Goal: Information Seeking & Learning: Learn about a topic

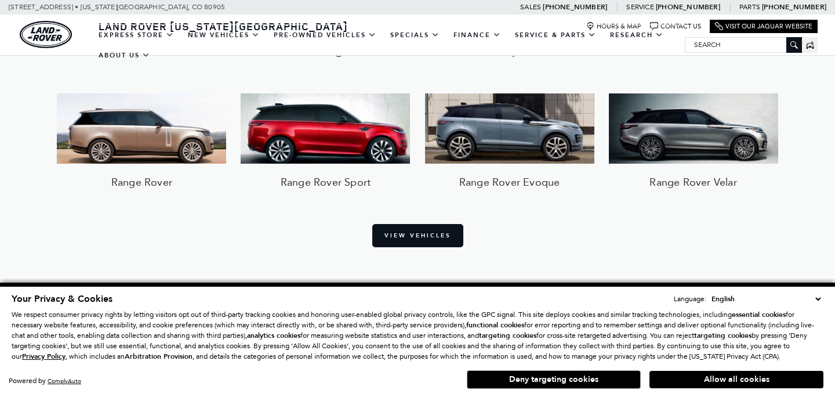
scroll to position [919, 0]
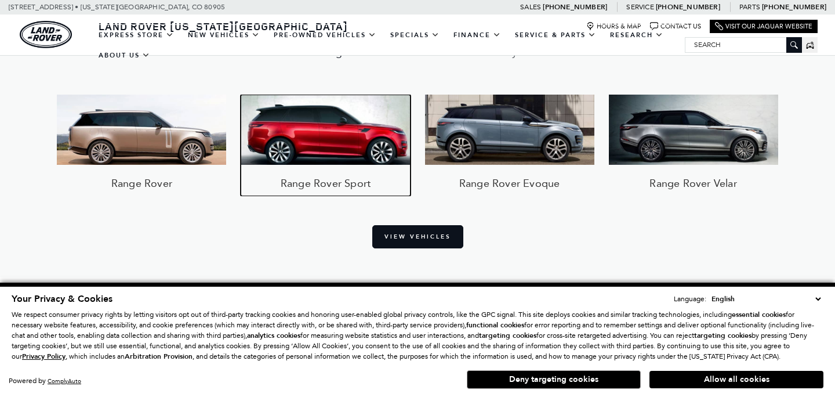
click at [330, 119] on img at bounding box center [325, 130] width 169 height 70
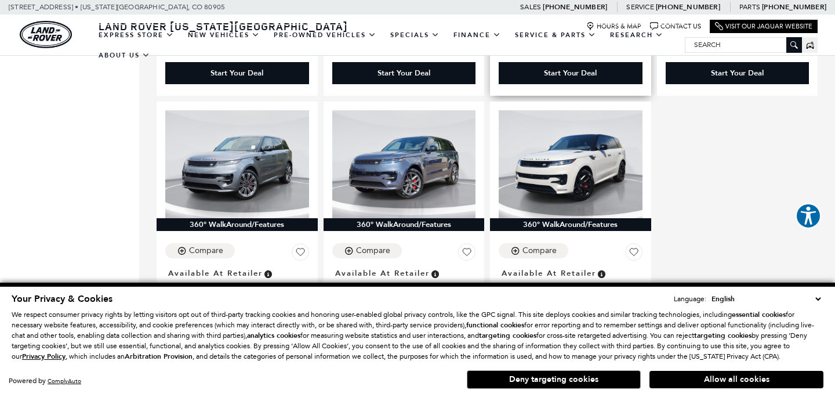
scroll to position [2495, 0]
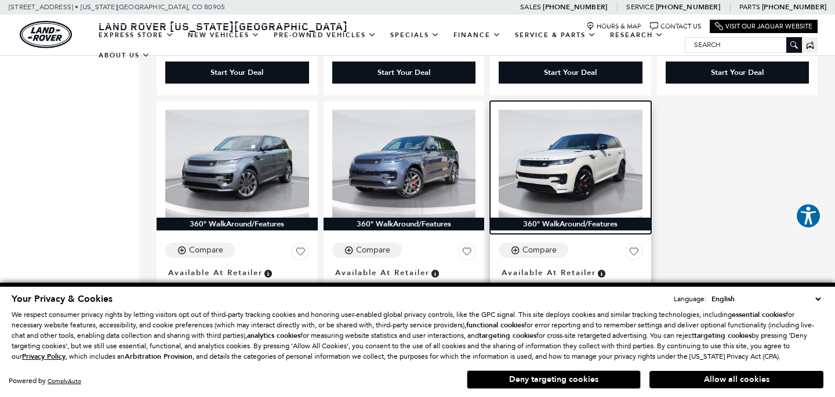
click at [546, 167] on img at bounding box center [571, 164] width 144 height 108
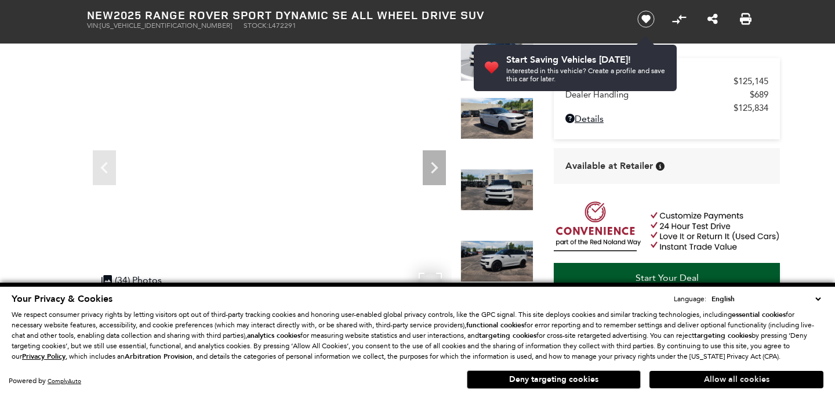
click at [712, 387] on button "Allow all cookies" at bounding box center [736, 379] width 174 height 17
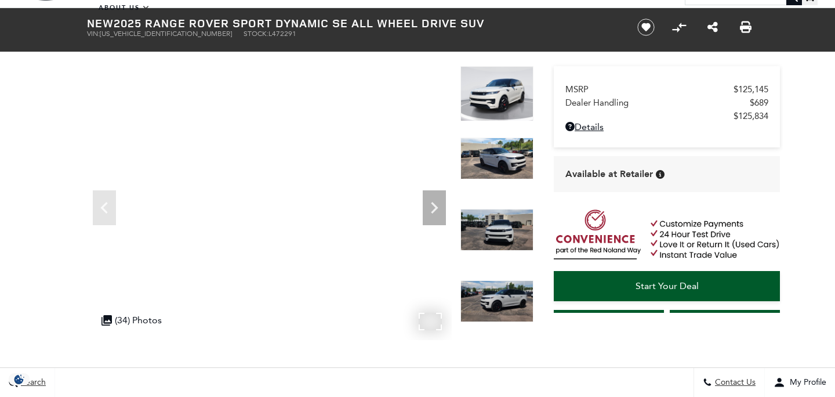
scroll to position [52, 0]
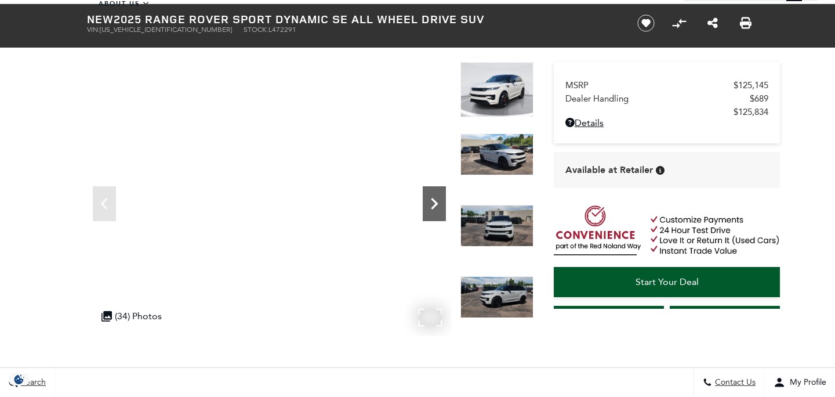
click at [436, 202] on icon "Next" at bounding box center [434, 204] width 7 height 12
click at [437, 202] on icon "Next" at bounding box center [434, 204] width 7 height 12
click at [438, 198] on icon "Next" at bounding box center [434, 203] width 23 height 23
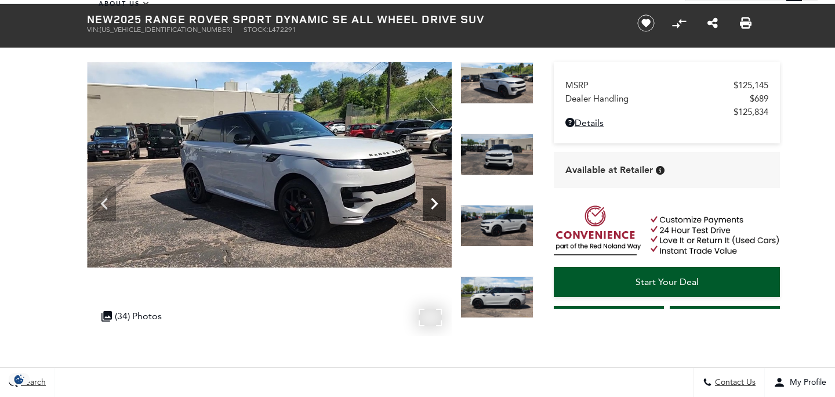
click at [428, 204] on icon "Next" at bounding box center [434, 203] width 23 height 23
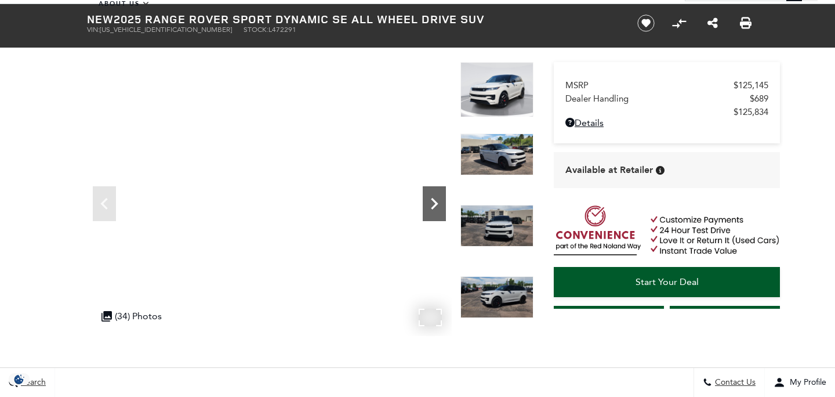
click at [430, 205] on icon "Next" at bounding box center [434, 203] width 23 height 23
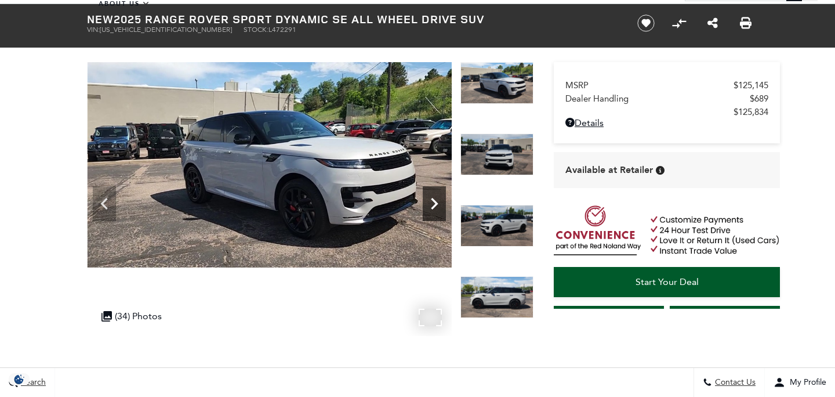
click at [431, 205] on icon "Next" at bounding box center [434, 203] width 23 height 23
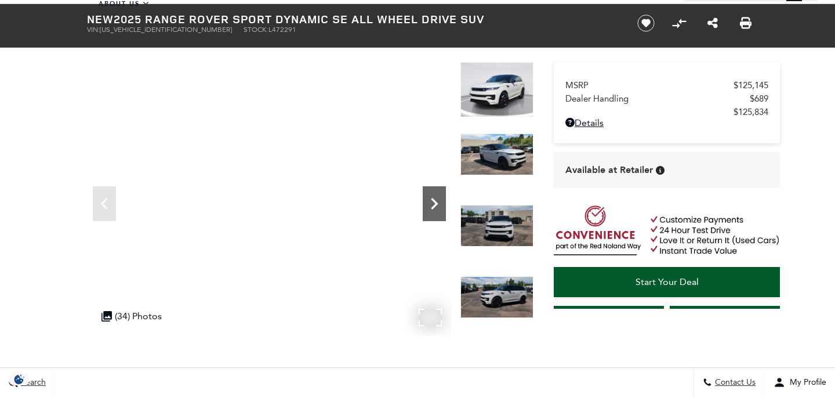
scroll to position [0, 0]
click at [434, 204] on icon "Next" at bounding box center [434, 204] width 7 height 12
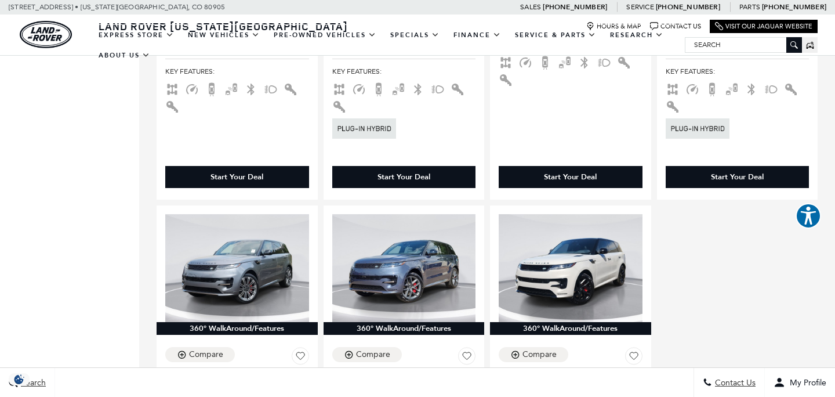
scroll to position [2488, 0]
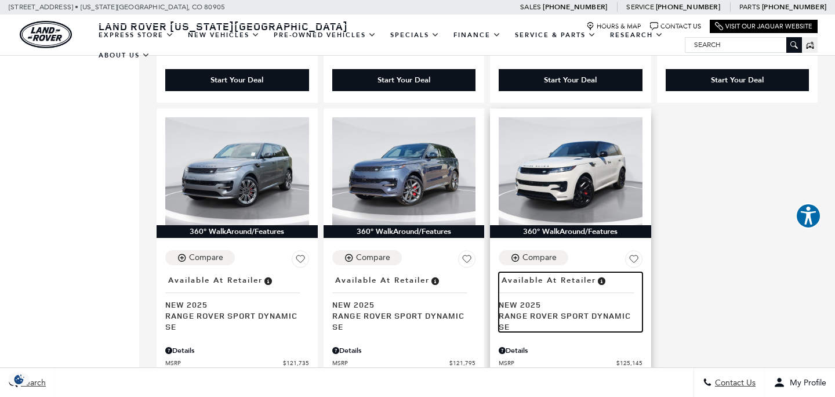
click at [534, 310] on span "Range Rover Sport Dynamic SE" at bounding box center [566, 321] width 135 height 22
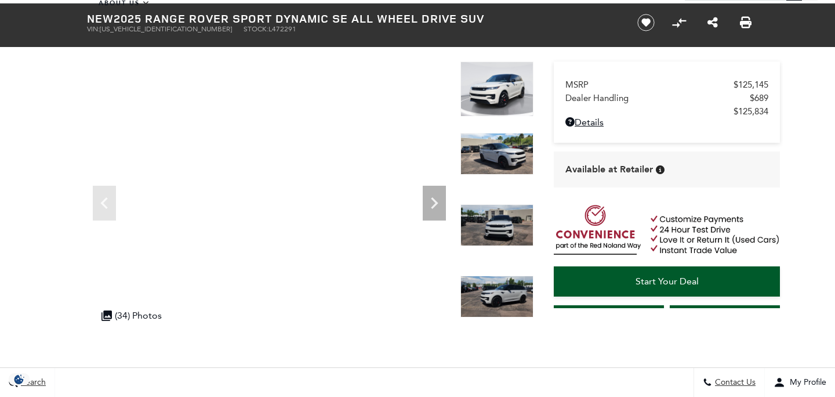
scroll to position [53, 0]
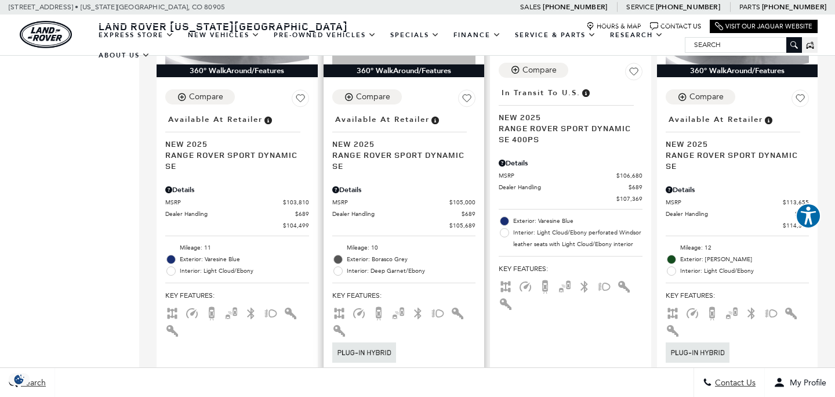
scroll to position [2171, 0]
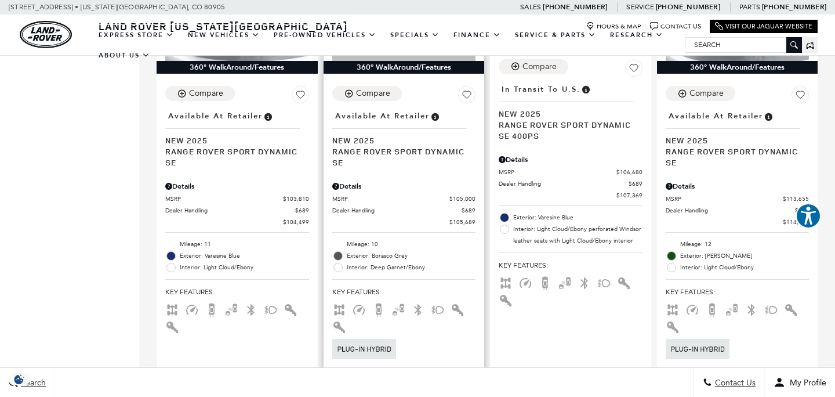
click at [343, 181] on div "Details" at bounding box center [404, 186] width 144 height 10
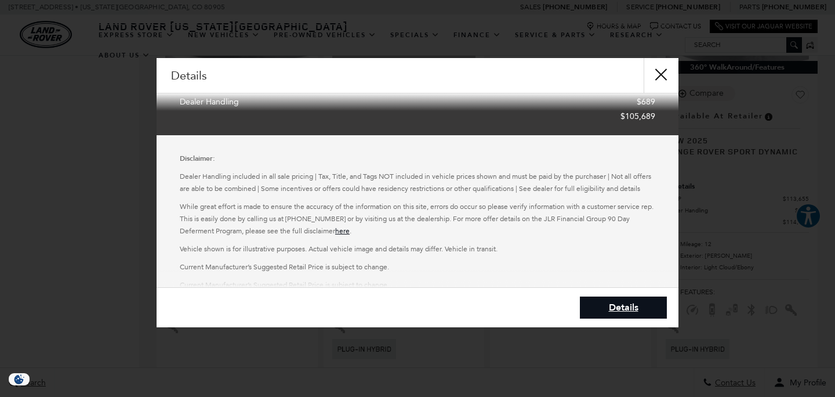
scroll to position [172, 0]
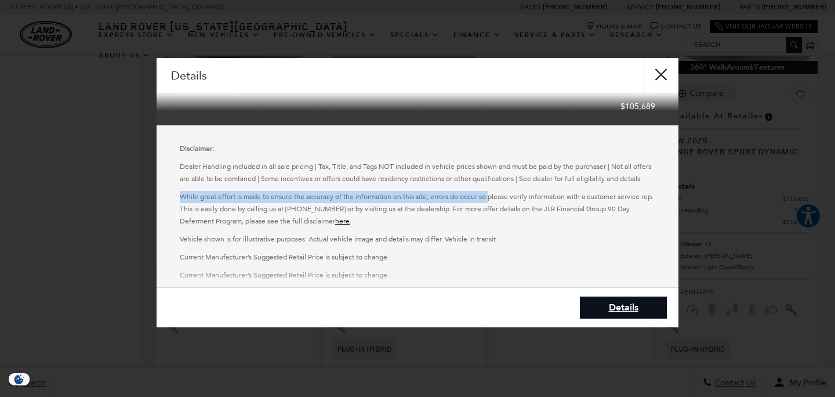
click at [490, 185] on div "Disclaimer: Dealer Handling included in all sale pricing | Tax, Title, and Tags…" at bounding box center [418, 212] width 522 height 150
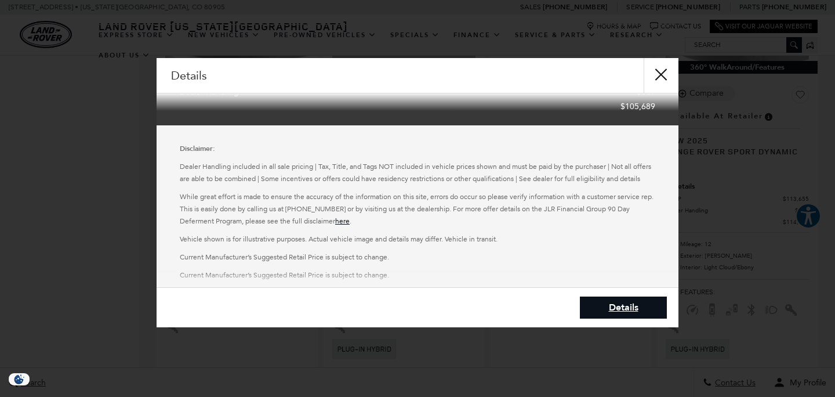
click at [517, 235] on p "Vehicle shown is for illustrative purposes. Actual vehicle image and details ma…" at bounding box center [418, 239] width 476 height 12
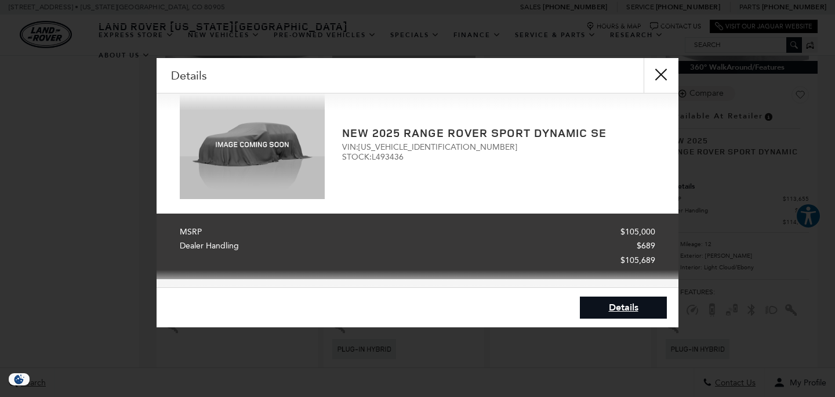
scroll to position [19, 0]
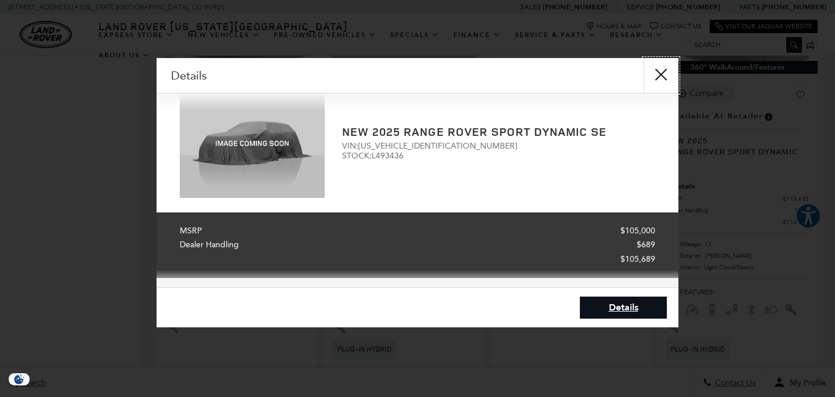
click at [663, 74] on button "close" at bounding box center [661, 75] width 35 height 35
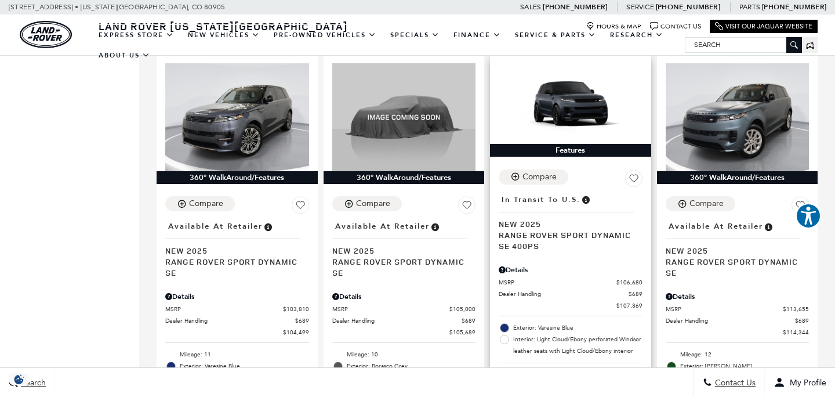
scroll to position [2009, 0]
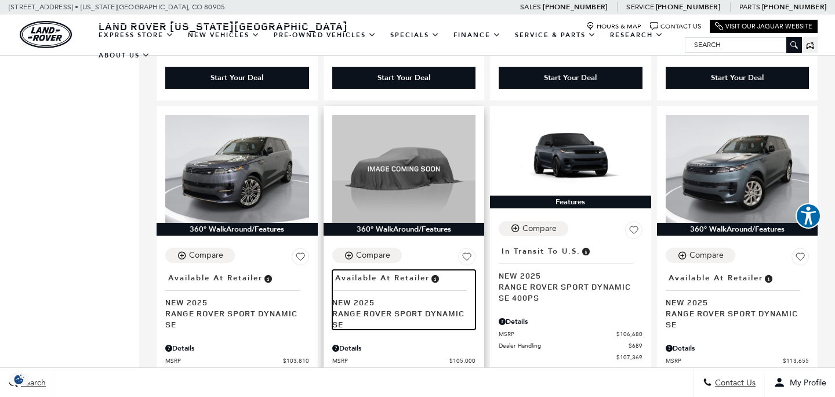
click at [401, 307] on span "Range Rover Sport Dynamic SE" at bounding box center [399, 318] width 135 height 22
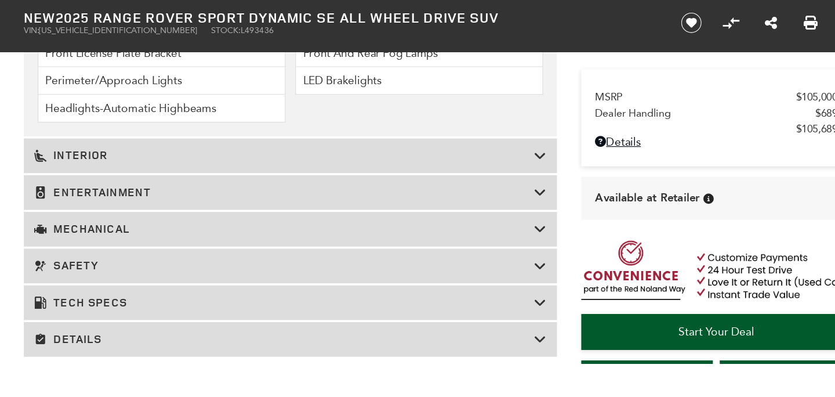
scroll to position [1740, 0]
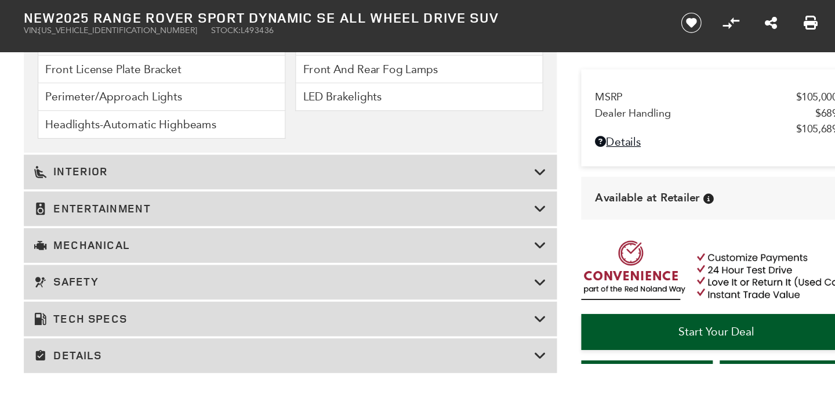
click at [138, 144] on h3 "Interior" at bounding box center [305, 144] width 419 height 12
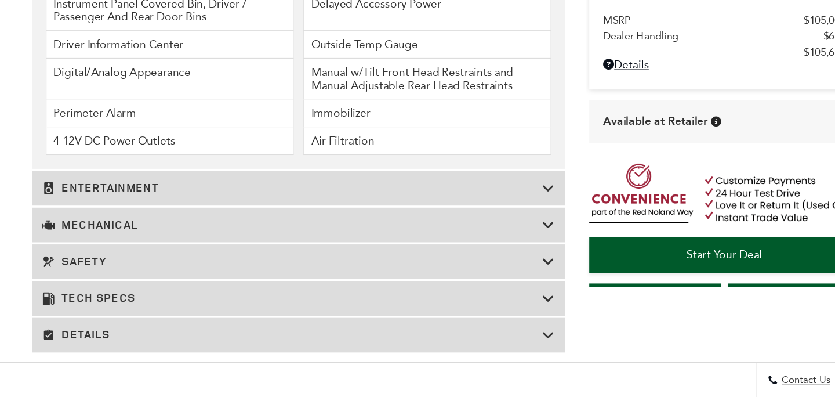
scroll to position [1881, 0]
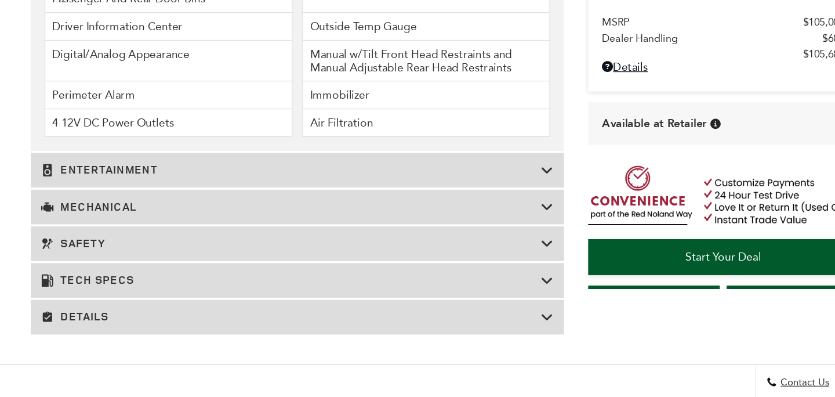
click at [520, 204] on icon at bounding box center [519, 205] width 10 height 12
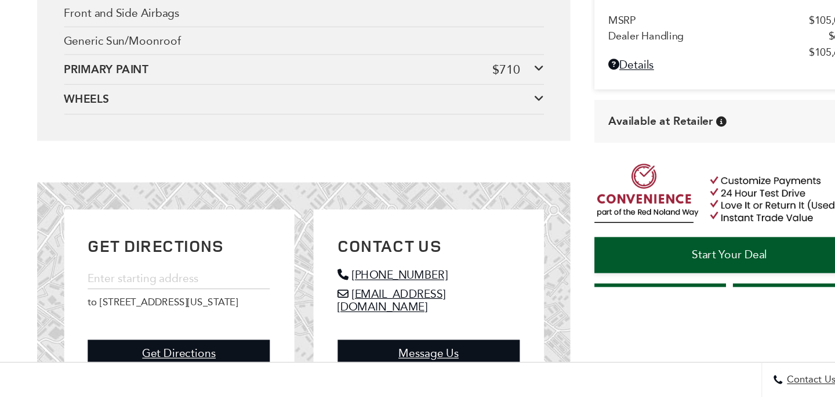
scroll to position [2210, 0]
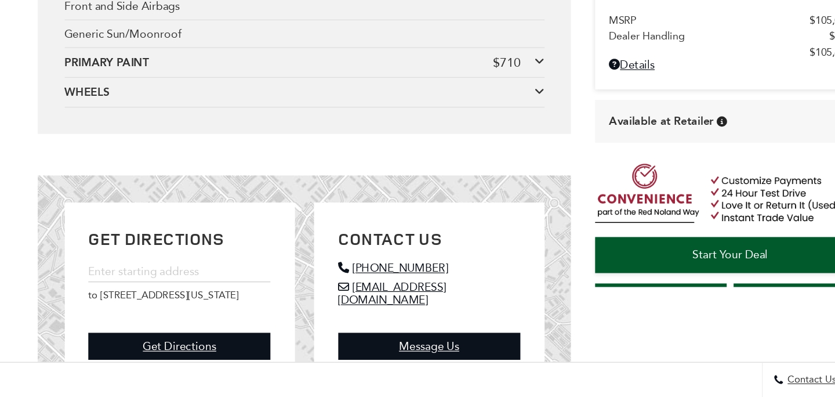
click at [508, 139] on icon at bounding box center [507, 140] width 8 height 9
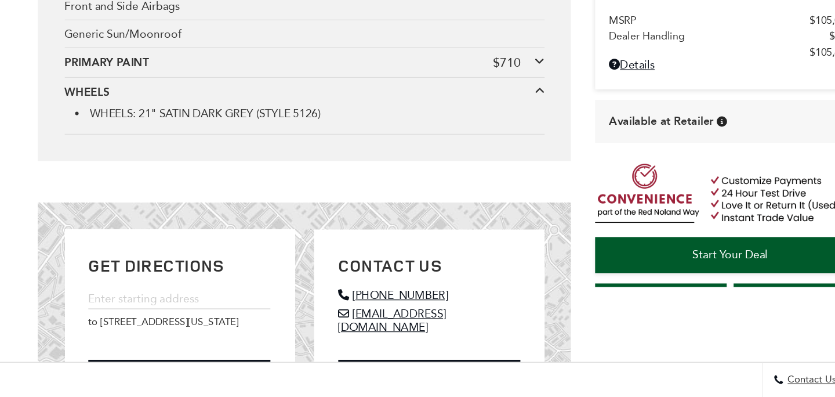
click at [508, 139] on icon at bounding box center [507, 140] width 8 height 9
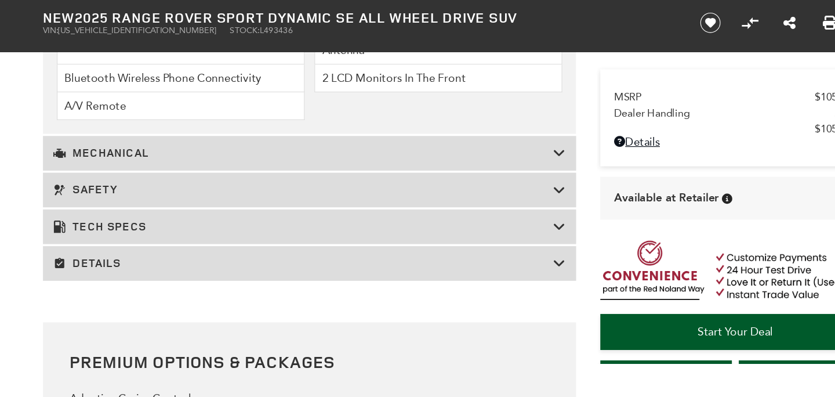
scroll to position [1557, 0]
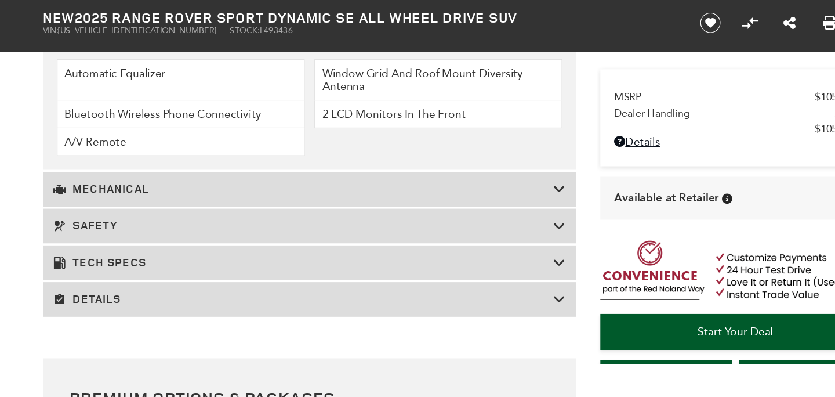
click at [162, 223] on h3 "Tech Specs" at bounding box center [305, 220] width 419 height 12
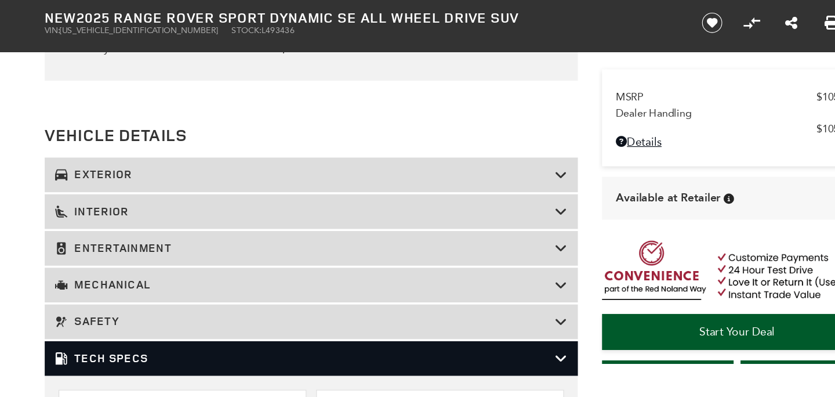
scroll to position [1372, 0]
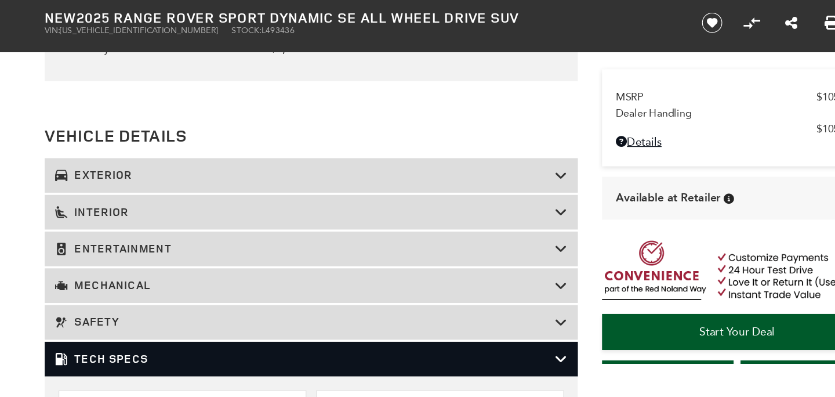
click at [139, 213] on h3 "Entertainment" at bounding box center [305, 208] width 419 height 12
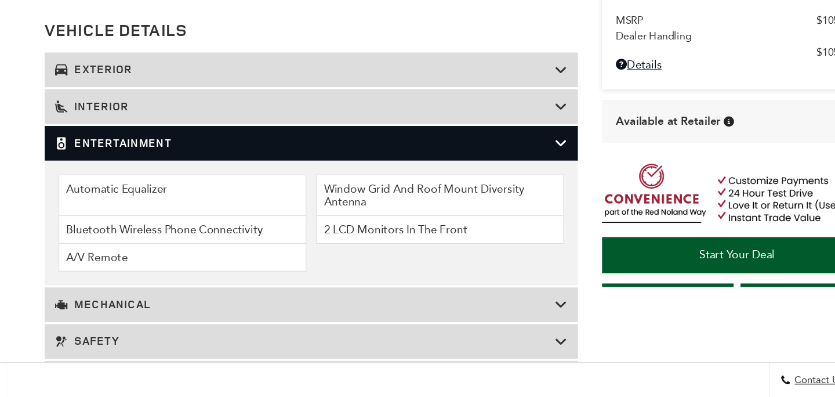
scroll to position [1398, 0]
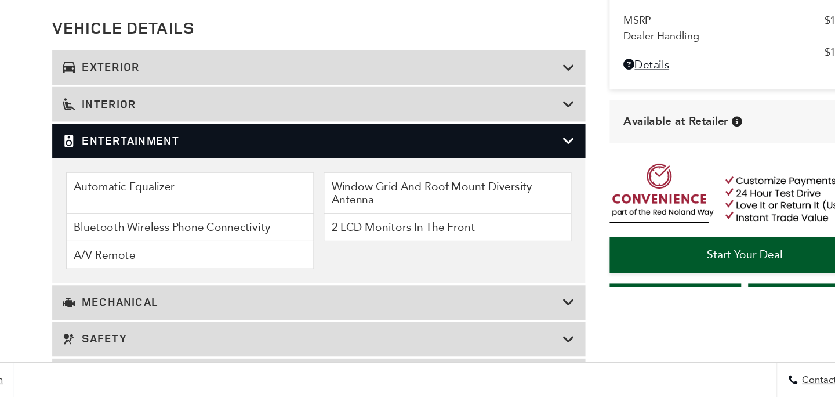
click at [505, 187] on div "Entertainment" at bounding box center [310, 182] width 447 height 29
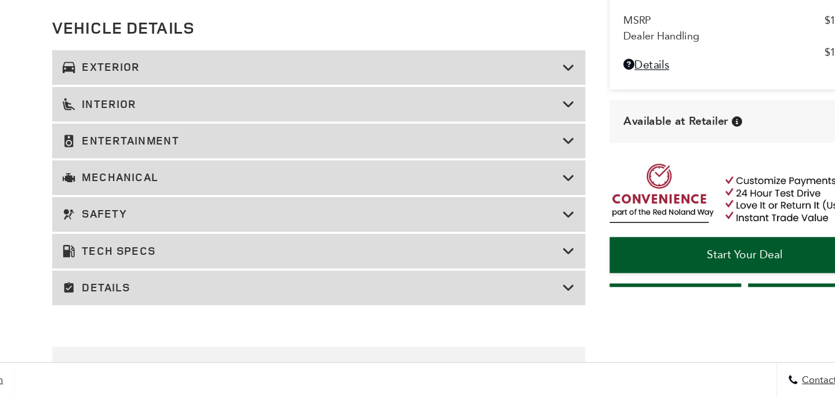
click at [521, 304] on icon at bounding box center [519, 305] width 10 height 12
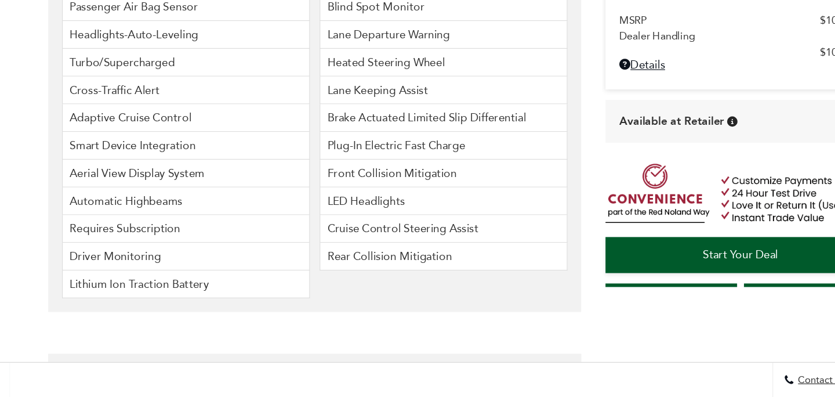
scroll to position [2901, 0]
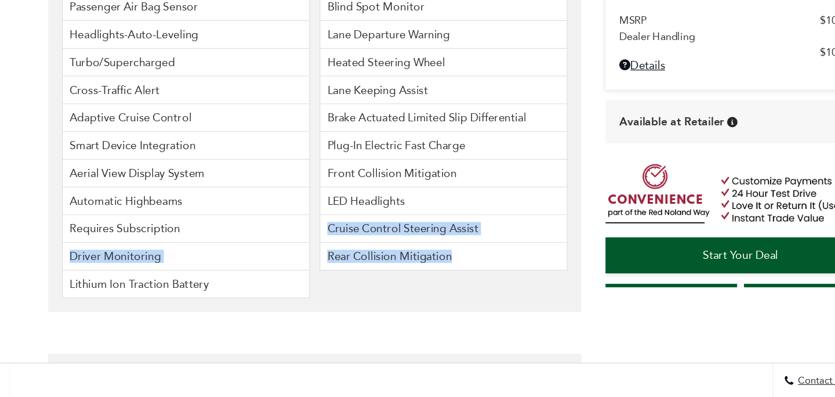
drag, startPoint x: 448, startPoint y: 310, endPoint x: 348, endPoint y: 311, distance: 99.7
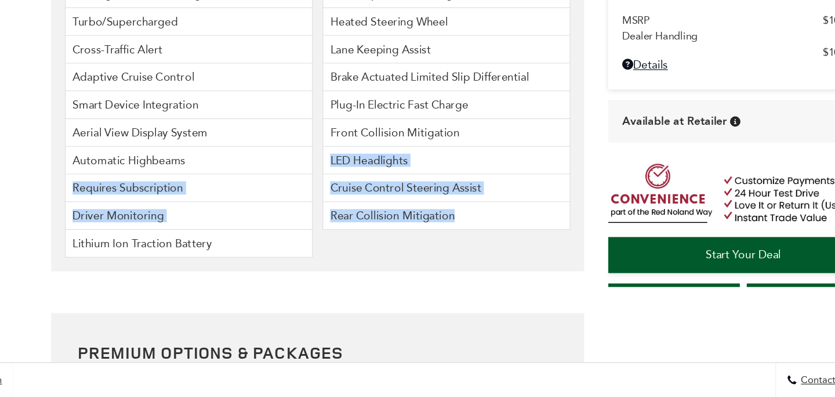
scroll to position [3003, 0]
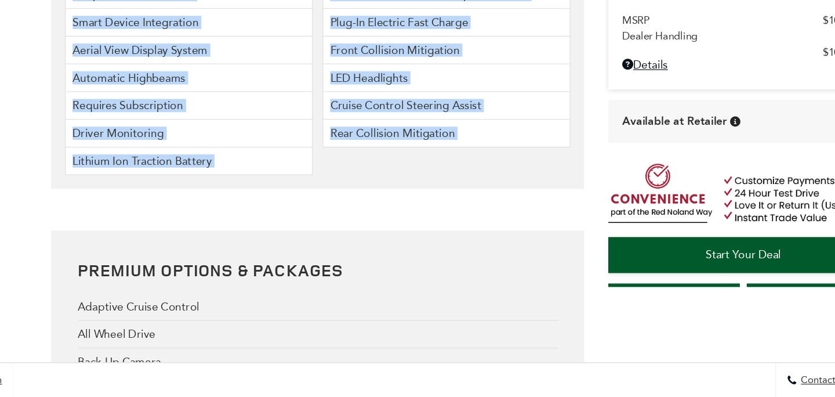
drag, startPoint x: 103, startPoint y: 195, endPoint x: 477, endPoint y: 251, distance: 377.7
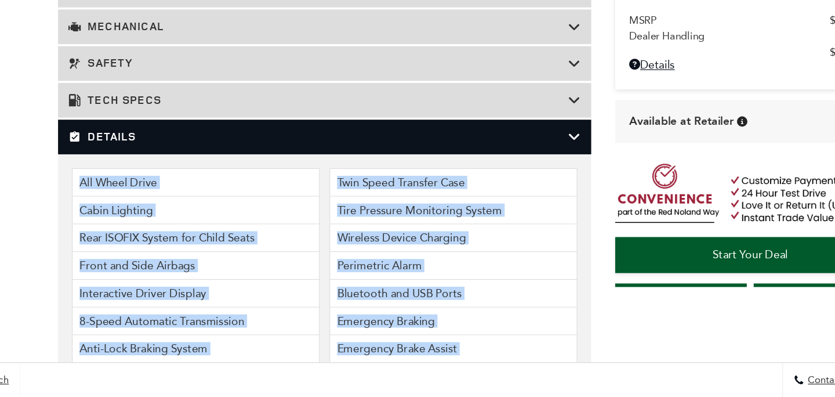
scroll to position [1532, 0]
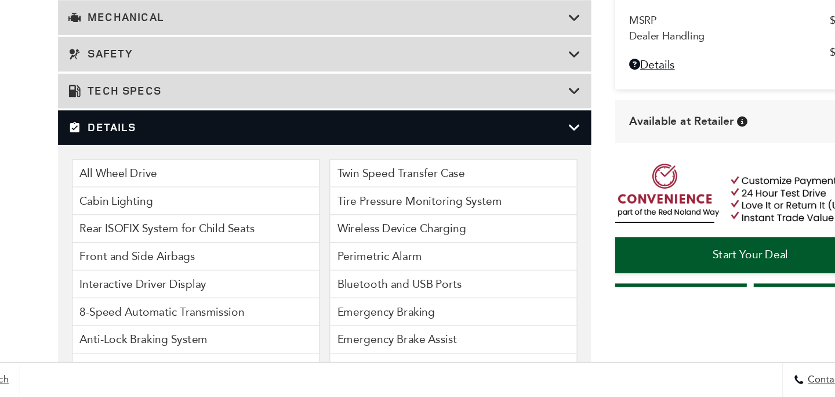
click at [271, 197] on li "All Wheel Drive" at bounding box center [203, 209] width 208 height 24
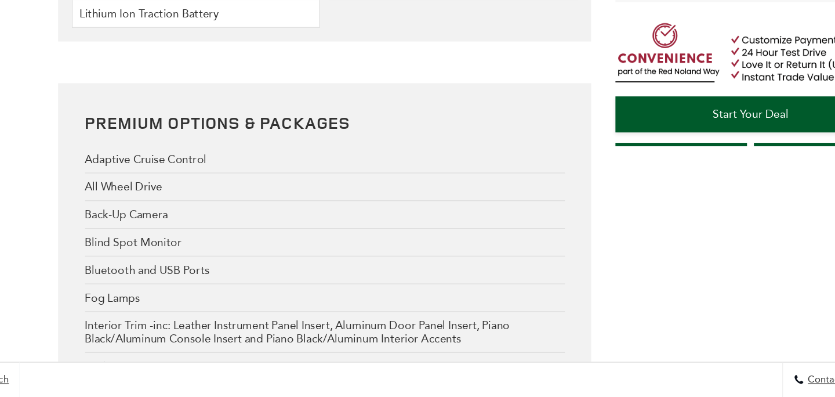
scroll to position [3205, 0]
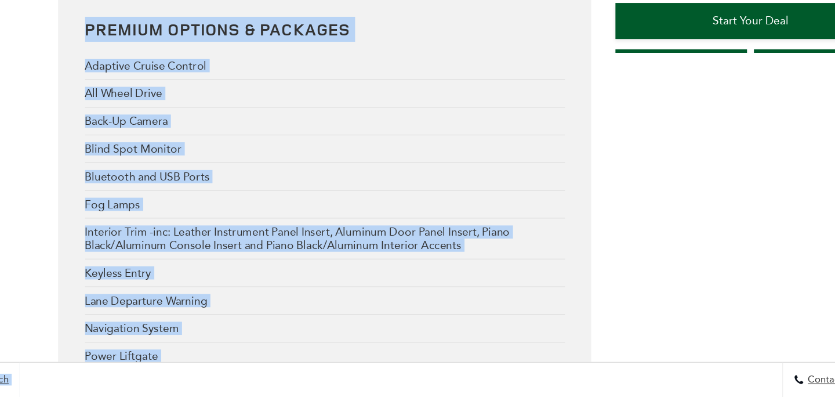
drag, startPoint x: 108, startPoint y: 204, endPoint x: 470, endPoint y: 389, distance: 405.9
copy div "All Wheel Drive Twin Speed Transfer Case Cabin Lighting Tire Pressure Monitorin…"
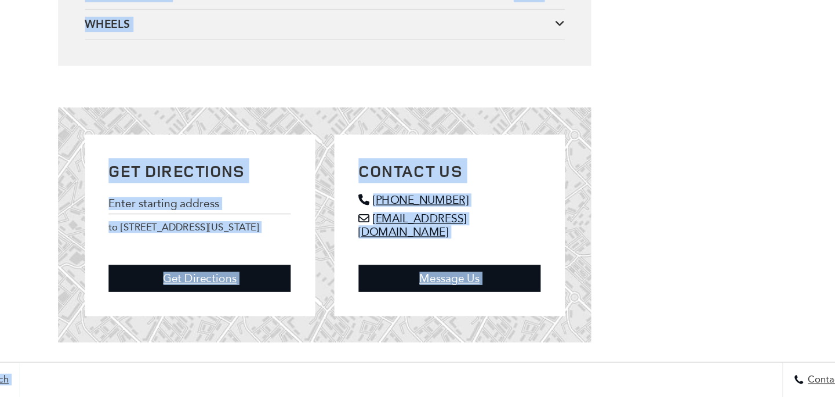
scroll to position [3672, 0]
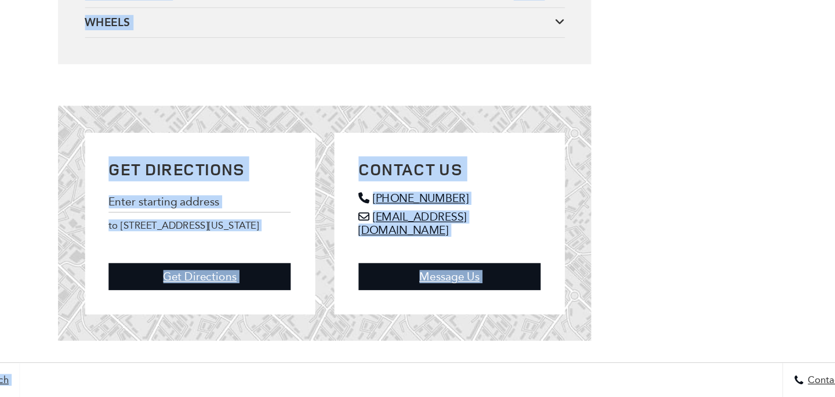
click at [561, 262] on div "Get Directions Please enter an address to 565 Automotive Dr - Colorado Springs,…" at bounding box center [418, 251] width 696 height 197
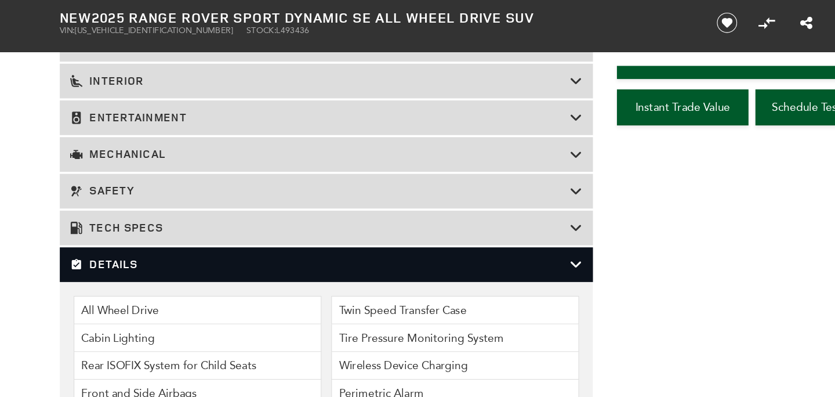
scroll to position [1479, 0]
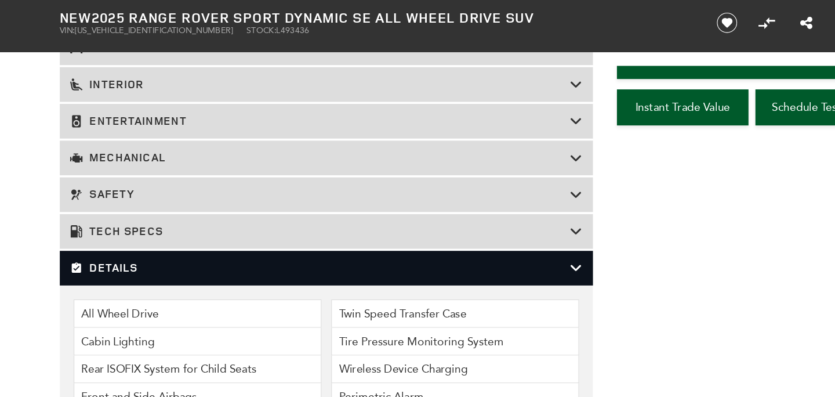
drag, startPoint x: 444, startPoint y: 325, endPoint x: 130, endPoint y: 240, distance: 324.4
copy section "All Wheel Drive Twin Speed Transfer Case Cabin Lighting Tire Pressure Monitorin…"
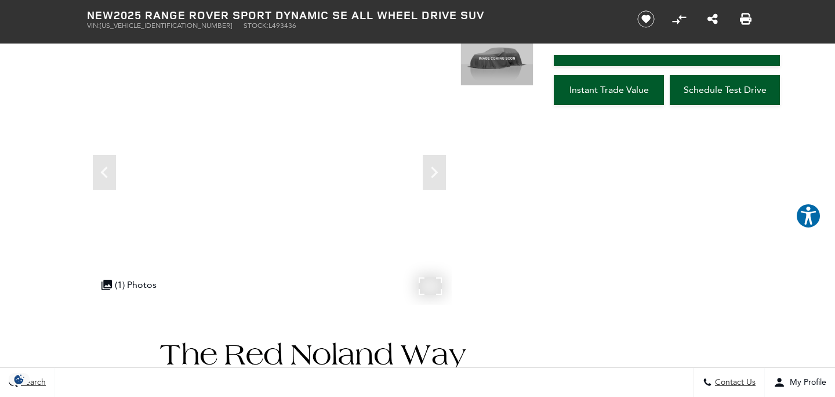
scroll to position [85, 0]
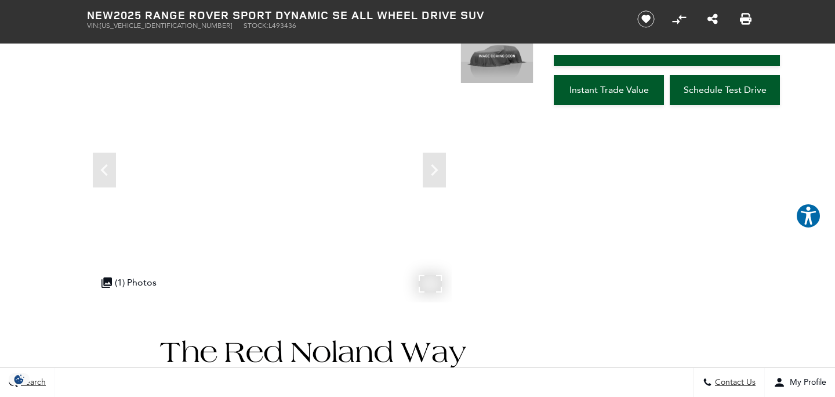
click at [133, 278] on div ".cls-1, .cls-3 { fill: #c50033; } .cls-1 { clip-rule: evenodd; } .cls-2 { clip-…" at bounding box center [129, 282] width 67 height 23
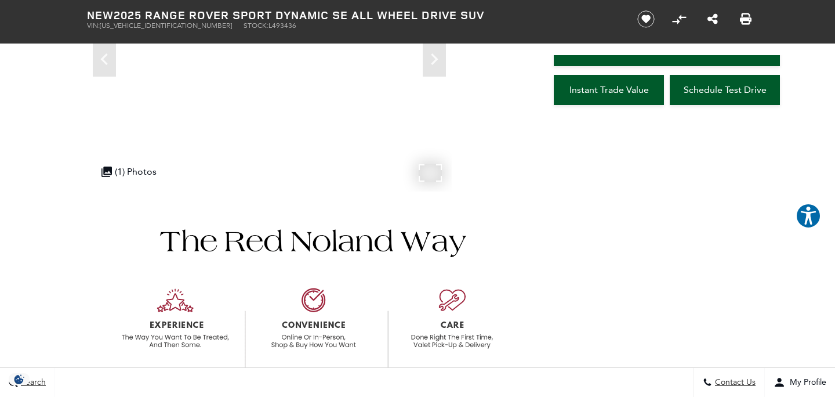
scroll to position [0, 0]
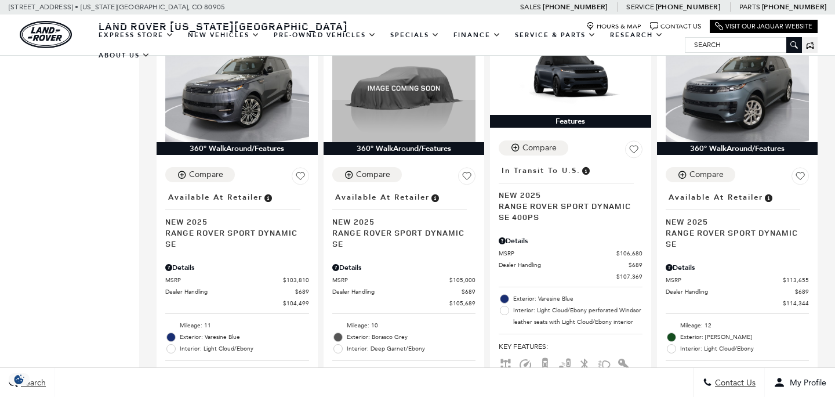
scroll to position [2091, 0]
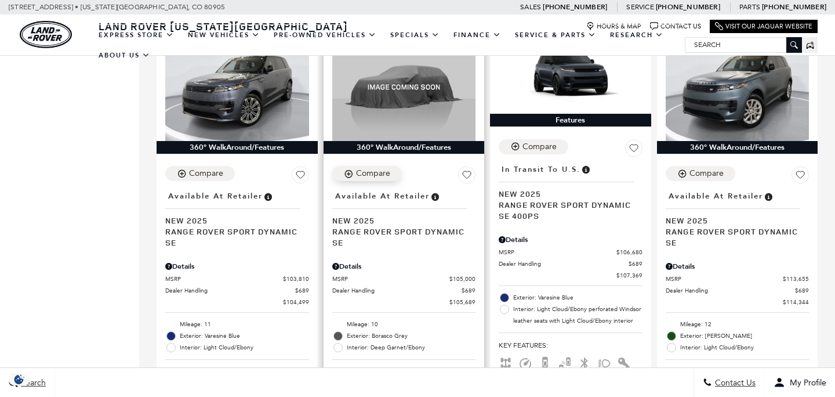
click at [368, 168] on div "Compare" at bounding box center [373, 173] width 34 height 10
click at [350, 170] on icon "Vehicle Added To Compare List" at bounding box center [348, 173] width 8 height 6
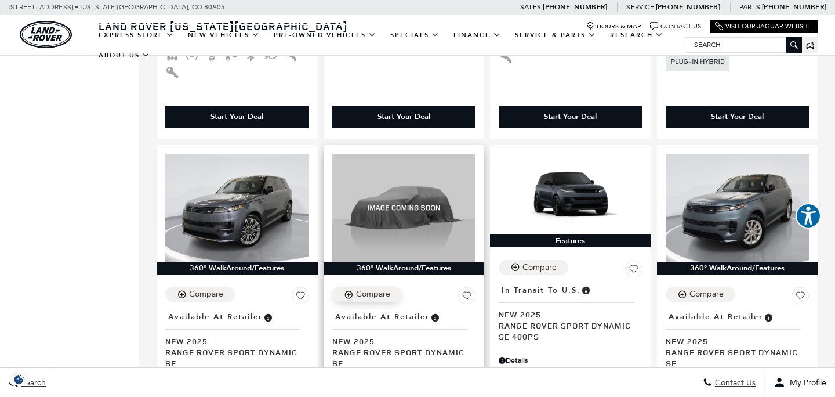
scroll to position [1973, 0]
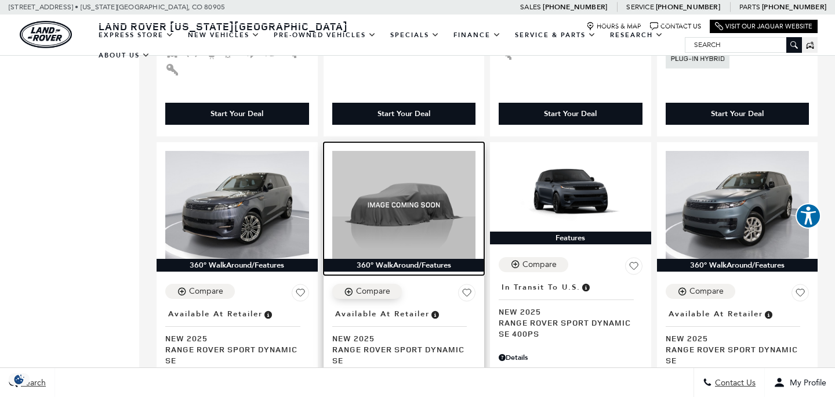
click at [400, 205] on img at bounding box center [404, 205] width 144 height 108
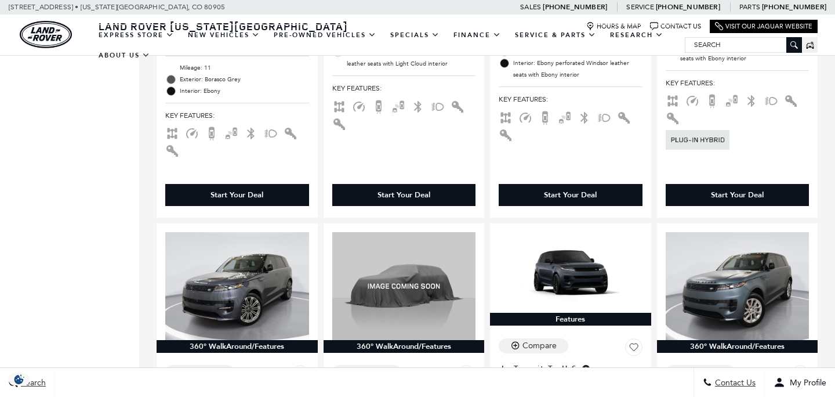
scroll to position [1896, 0]
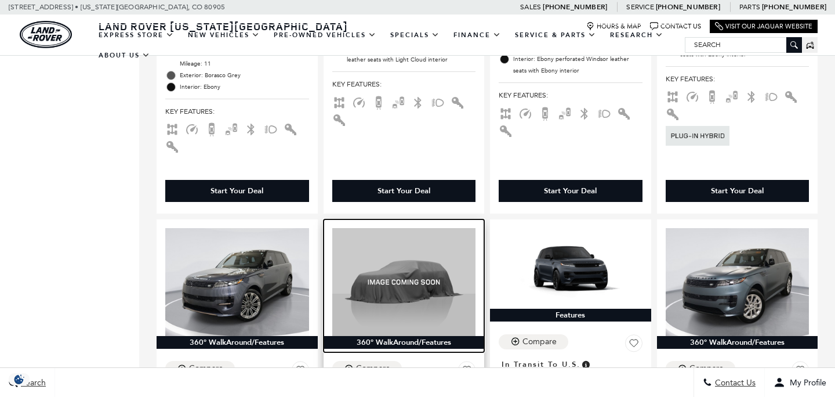
click at [394, 245] on img at bounding box center [404, 282] width 144 height 108
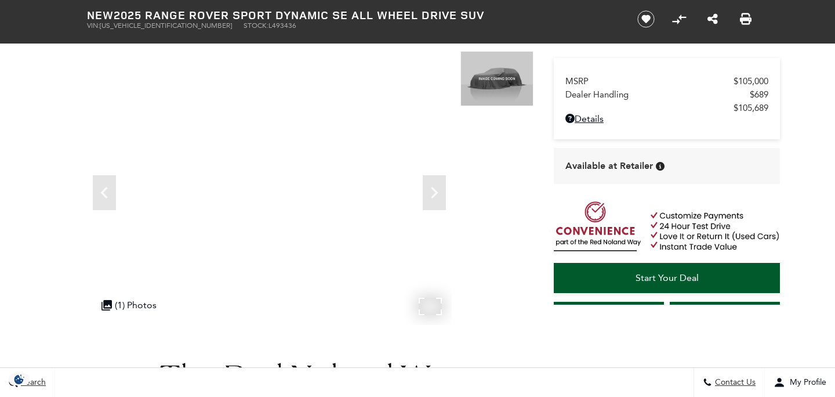
click at [231, 293] on iframe at bounding box center [269, 188] width 365 height 274
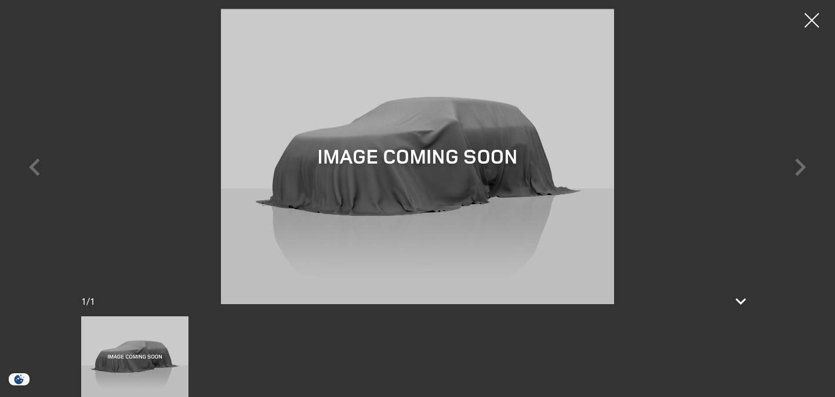
scroll to position [394, 0]
click at [34, 170] on div at bounding box center [418, 156] width 812 height 295
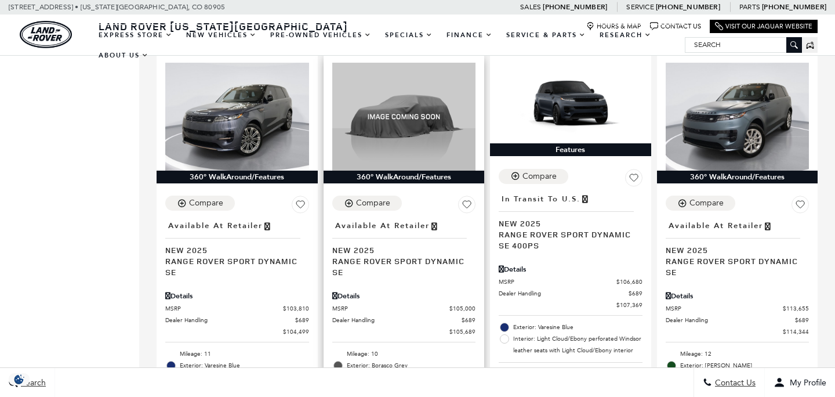
scroll to position [2072, 0]
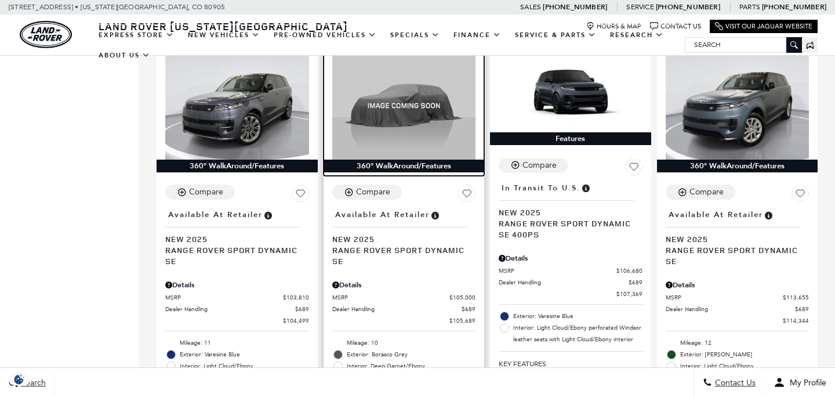
click at [415, 125] on img at bounding box center [404, 106] width 144 height 108
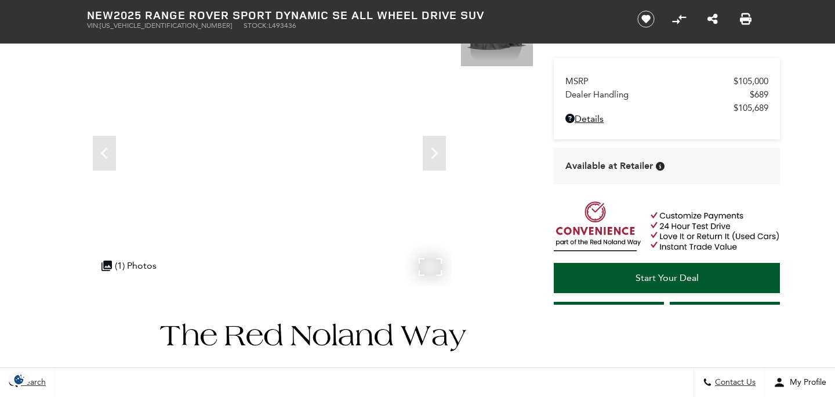
scroll to position [104, 0]
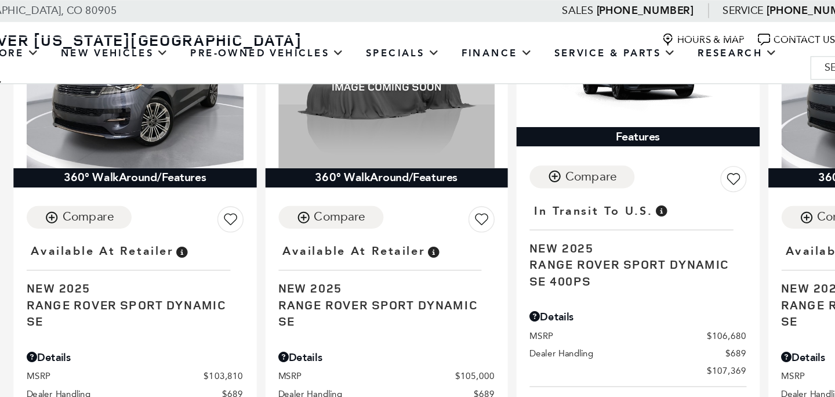
scroll to position [2117, 0]
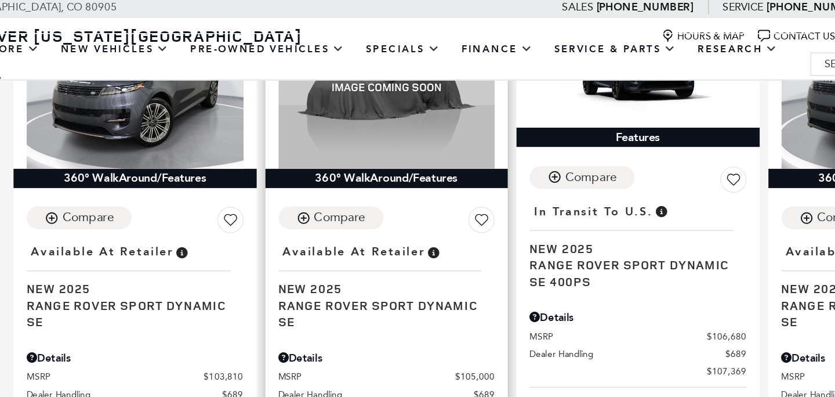
click at [347, 234] on div "Details" at bounding box center [404, 239] width 144 height 10
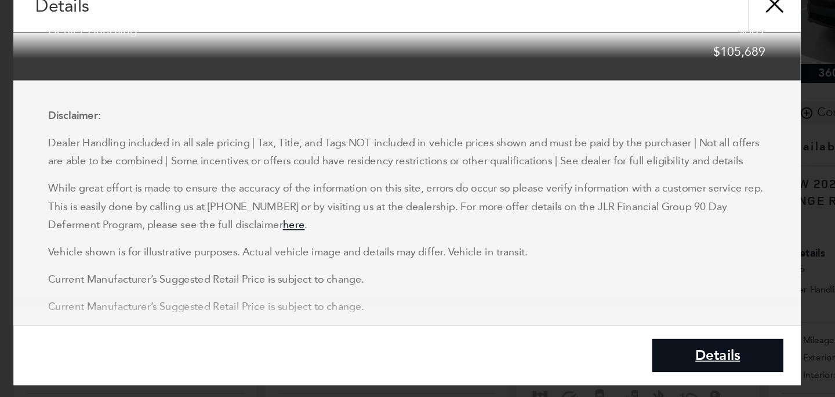
scroll to position [0, 0]
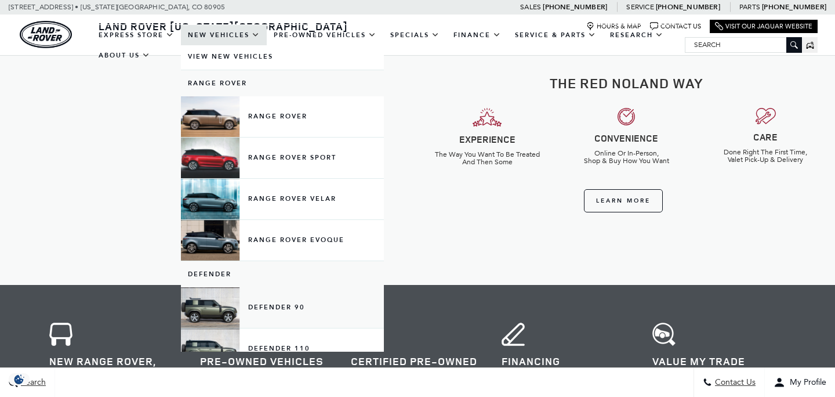
scroll to position [1, 0]
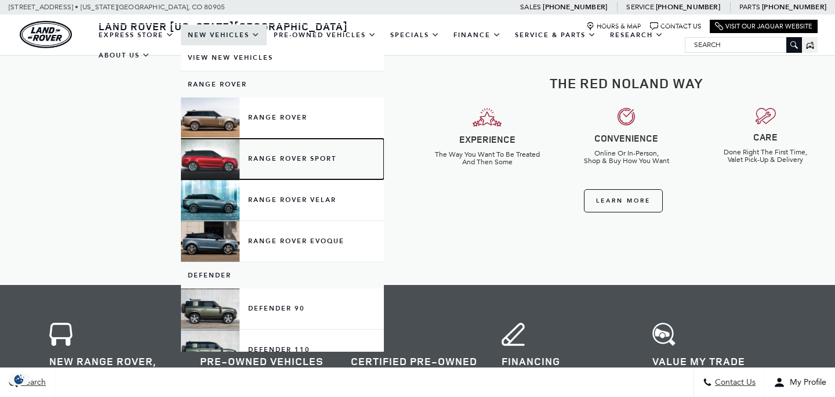
click at [288, 161] on link "Range Rover Sport" at bounding box center [282, 159] width 203 height 41
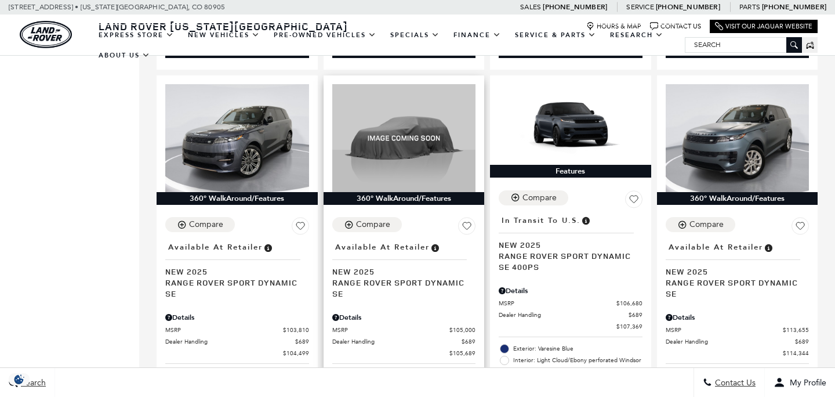
scroll to position [2040, 0]
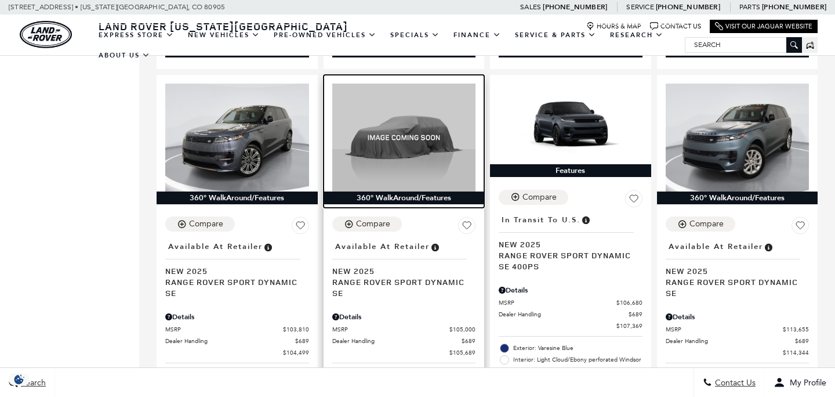
click at [411, 137] on img at bounding box center [404, 138] width 144 height 108
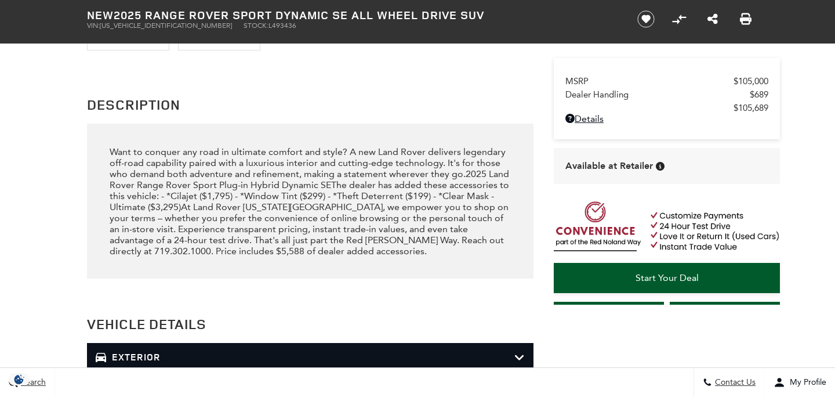
scroll to position [1162, 0]
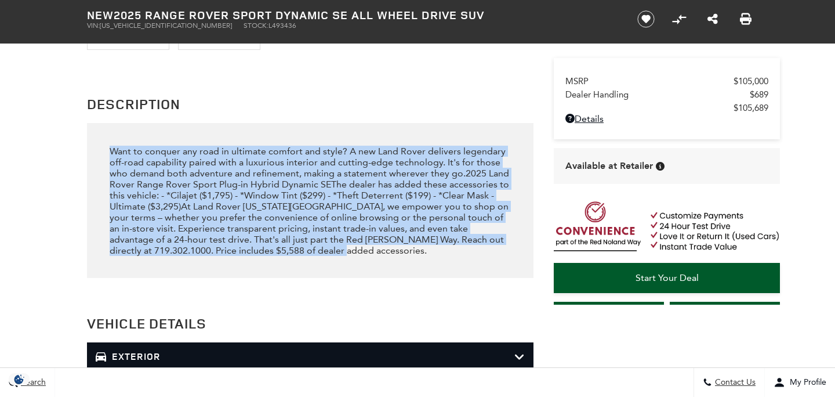
drag, startPoint x: 309, startPoint y: 249, endPoint x: 79, endPoint y: 128, distance: 259.2
click at [79, 128] on div "Description Want to conquer any road in ultimate comfort and style? A new Land …" at bounding box center [302, 185] width 464 height 184
copy div "Want to conquer any road in ultimate comfort and style? A new Land Rover delive…"
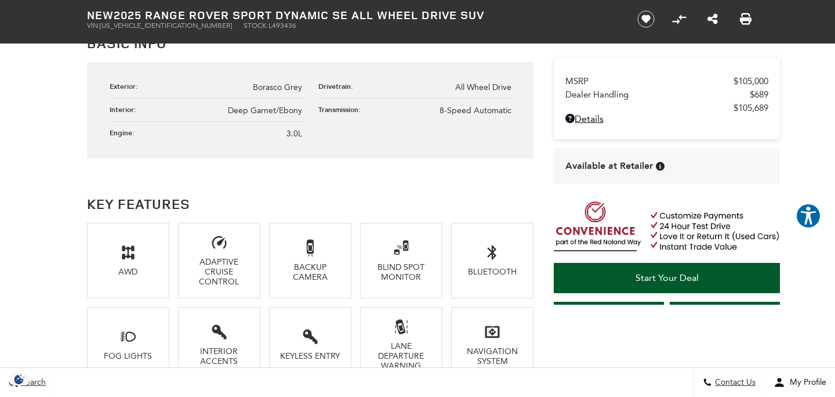
scroll to position [654, 0]
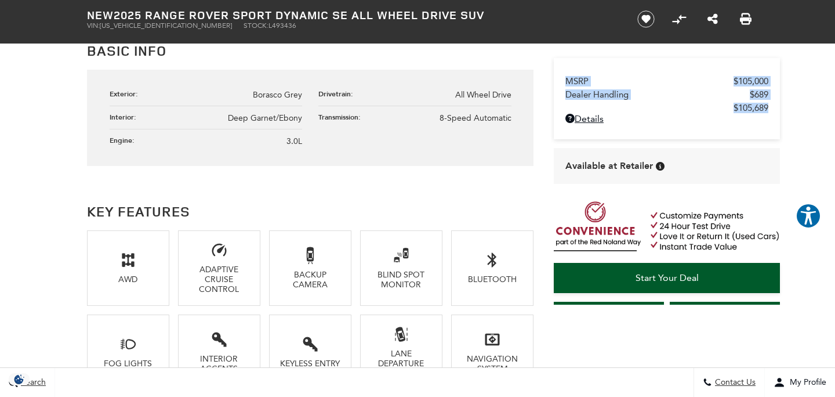
drag, startPoint x: 770, startPoint y: 105, endPoint x: 572, endPoint y: 75, distance: 199.9
click at [572, 75] on div "MSRP $105,000 Dealer Handling $689 $105,689 Disclaimer: Dealer Handling include…" at bounding box center [667, 98] width 226 height 81
copy div "MSRP $105,000 Dealer Handling $689 $105,689"
click at [392, 138] on ul "Exterior: Borasco Grey Drivetrain: All Wheel Drive Interior: Deep Garnet/Ebony …" at bounding box center [311, 117] width 402 height 69
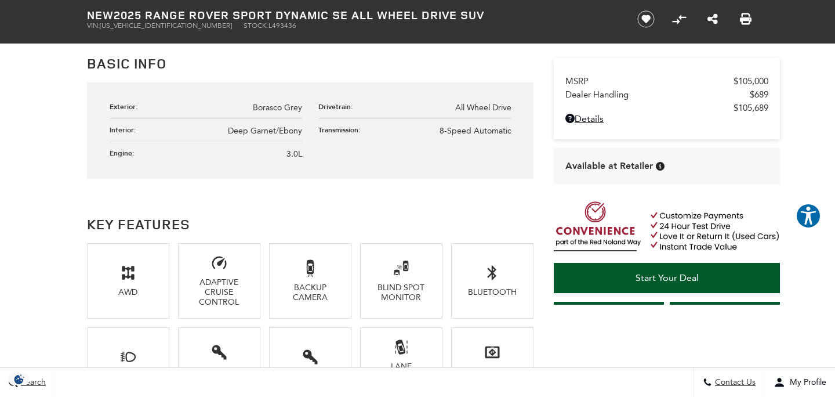
scroll to position [591, 0]
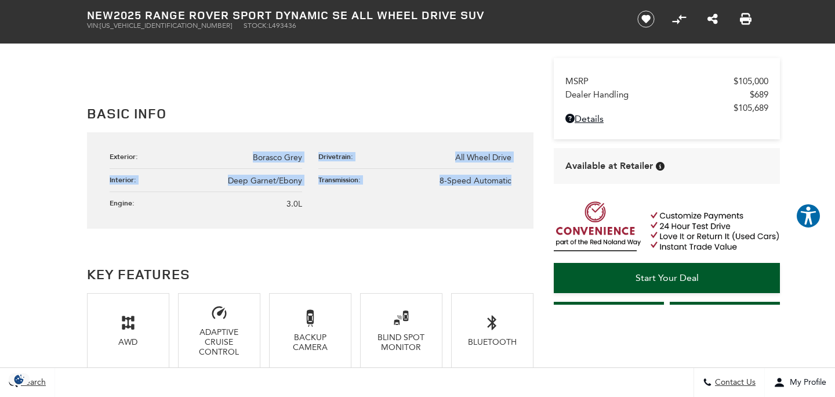
drag, startPoint x: 505, startPoint y: 207, endPoint x: 96, endPoint y: 166, distance: 410.9
click at [97, 168] on div "Exterior: Borasco Grey Drivetrain: All Wheel Drive Interior: Deep Garnet/Ebony …" at bounding box center [310, 180] width 447 height 96
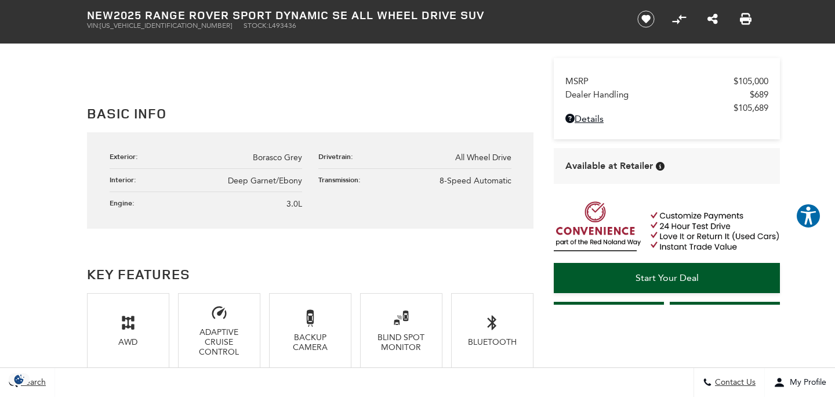
click at [104, 147] on div "Exterior: Borasco Grey Drivetrain: All Wheel Drive Interior: Deep Garnet/Ebony …" at bounding box center [310, 180] width 447 height 96
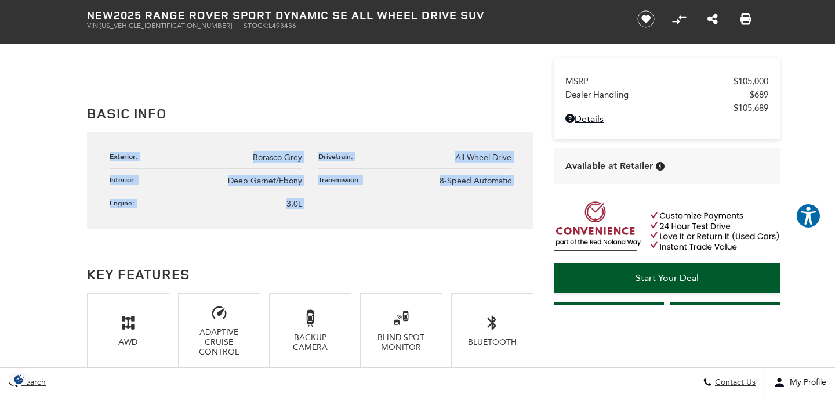
drag, startPoint x: 104, startPoint y: 147, endPoint x: 242, endPoint y: 252, distance: 173.0
copy section "Exterior: Borasco Grey Drivetrain: All Wheel Drive Interior: Deep Garnet/Ebony …"
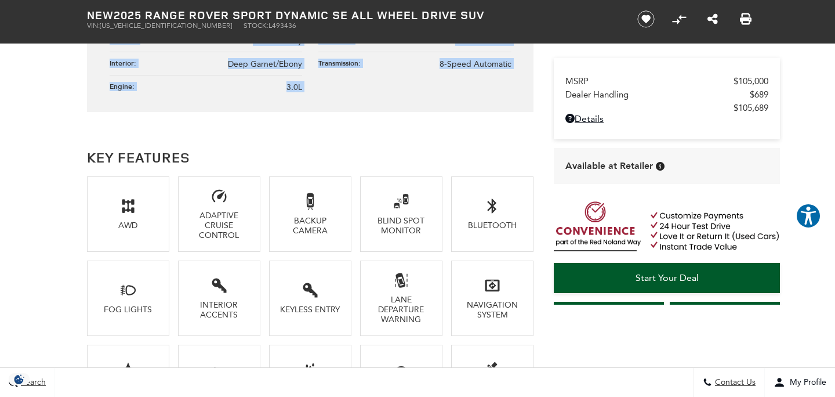
scroll to position [708, 0]
copy section "Exterior: Borasco Grey Drivetrain: All Wheel Drive Interior: Deep Garnet/Ebony …"
